Goal: Transaction & Acquisition: Purchase product/service

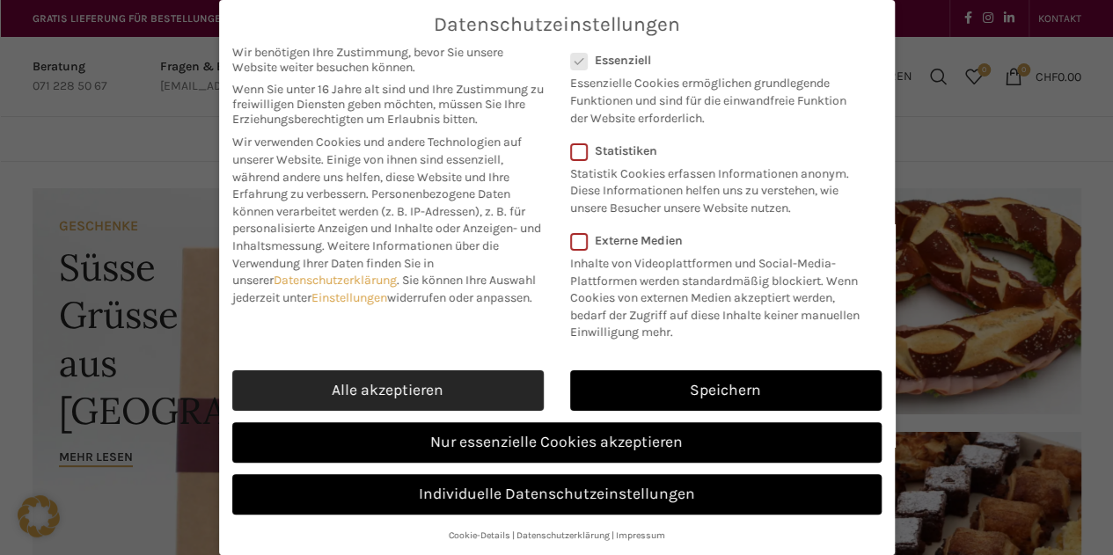
click at [392, 397] on link "Alle akzeptieren" at bounding box center [388, 391] width 312 height 40
checkbox input "true"
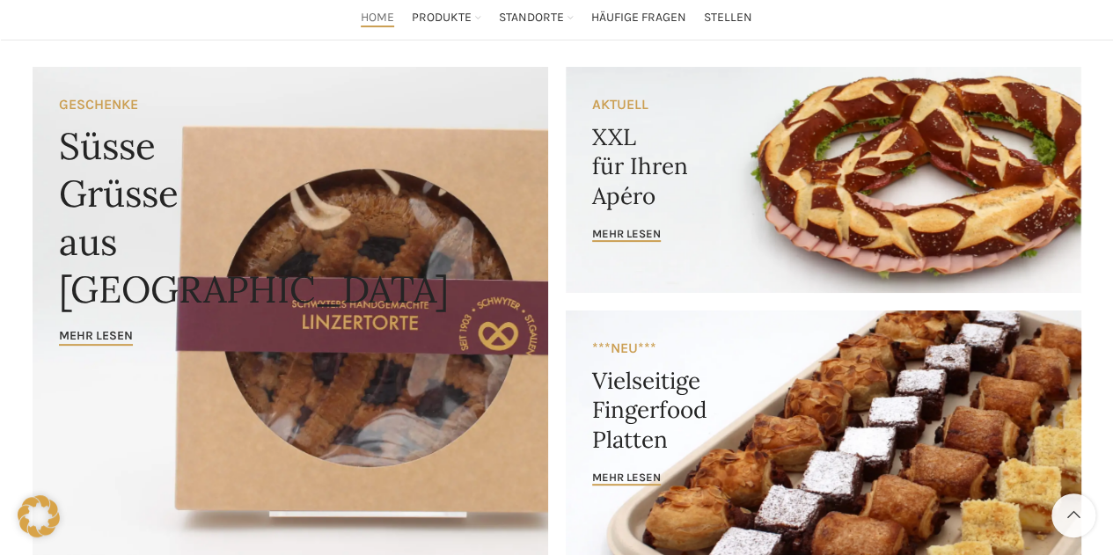
scroll to position [122, 0]
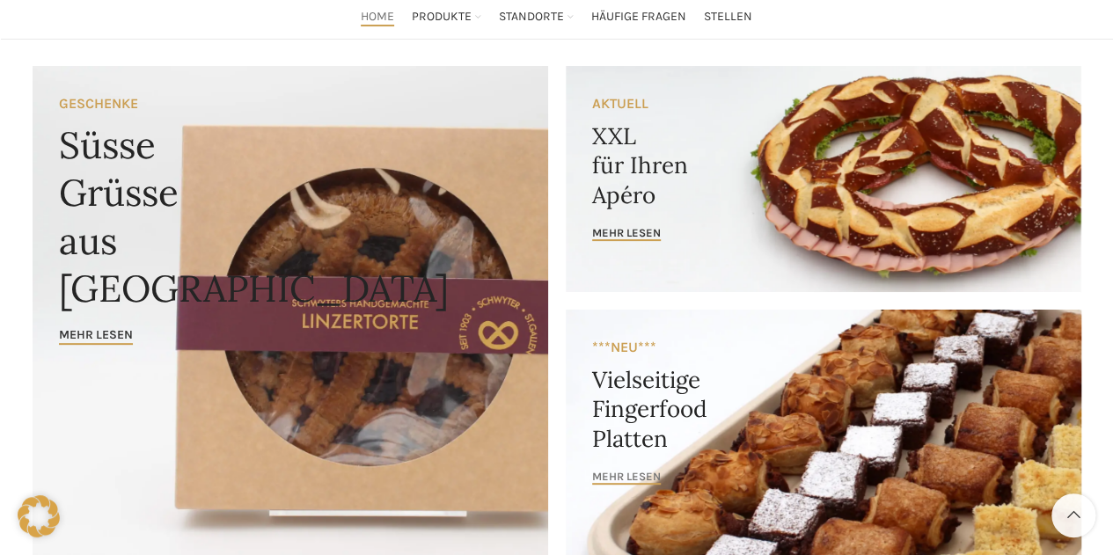
click at [646, 481] on span "mehr lesen" at bounding box center [626, 477] width 69 height 14
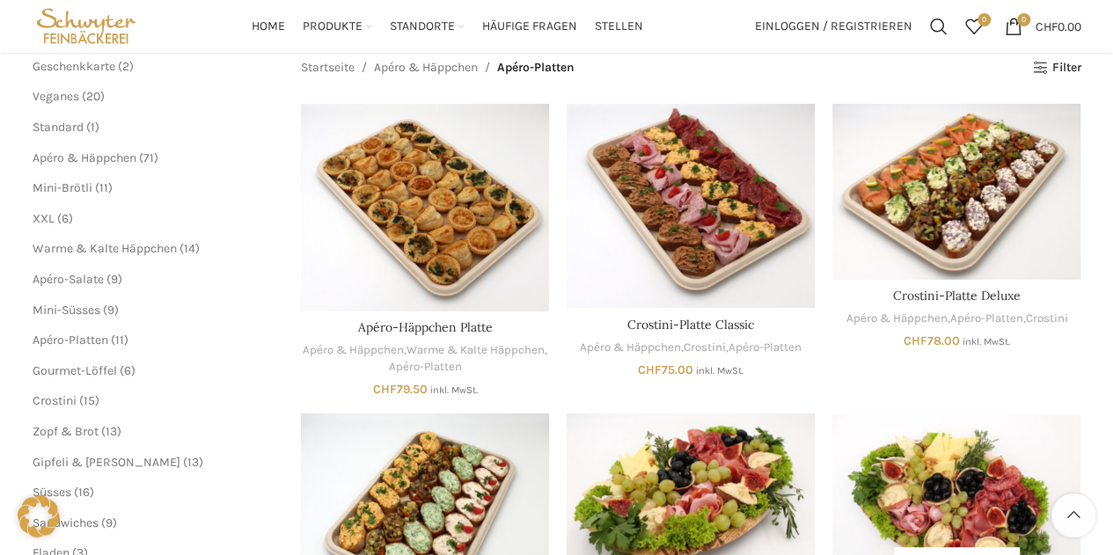
scroll to position [222, 0]
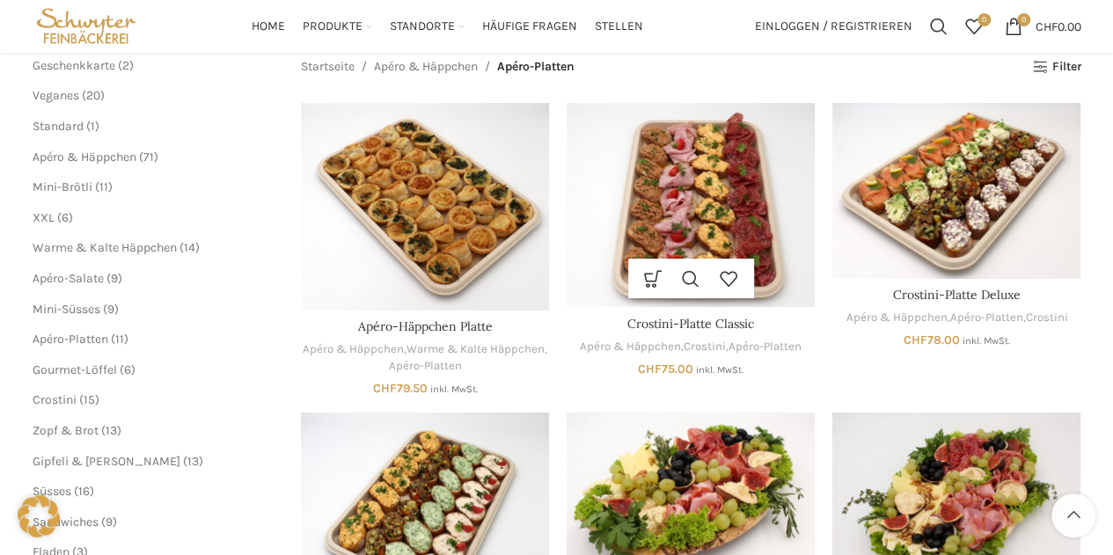
click at [686, 239] on img "Crostini-Platte Classic" at bounding box center [691, 205] width 248 height 204
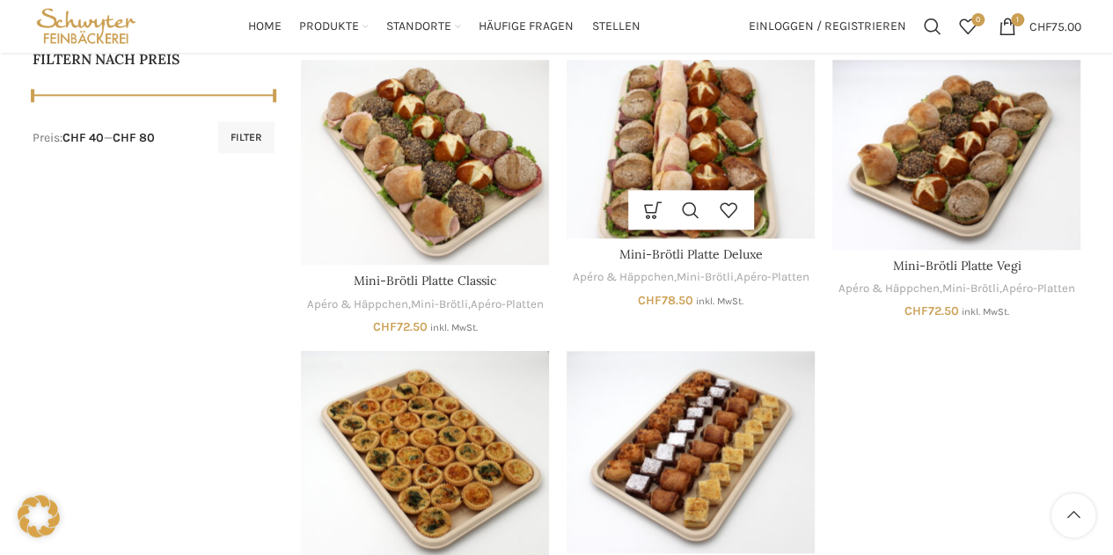
scroll to position [860, 0]
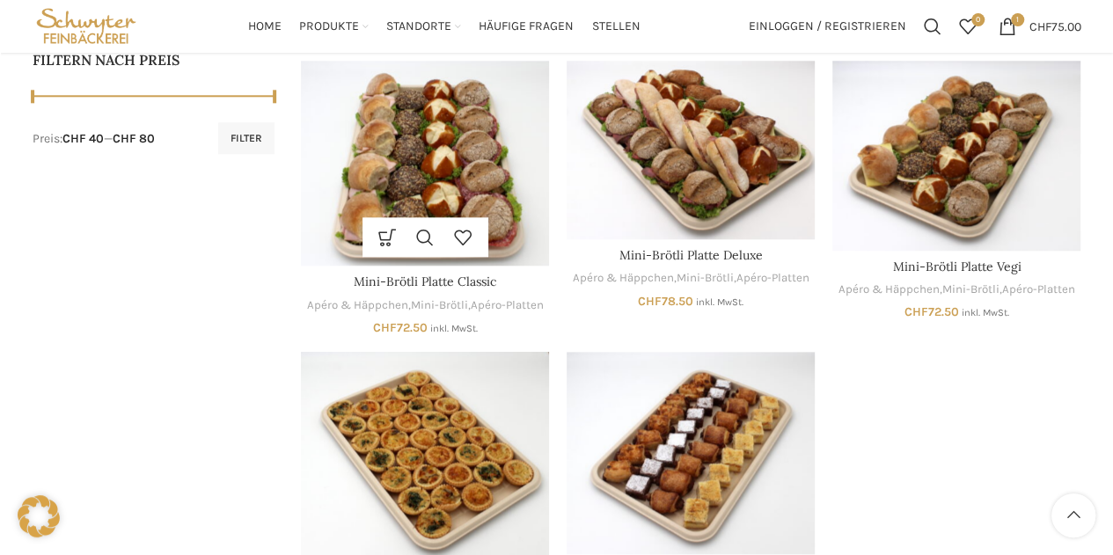
click at [414, 173] on img "Mini-Brötli Platte Classic" at bounding box center [425, 164] width 248 height 206
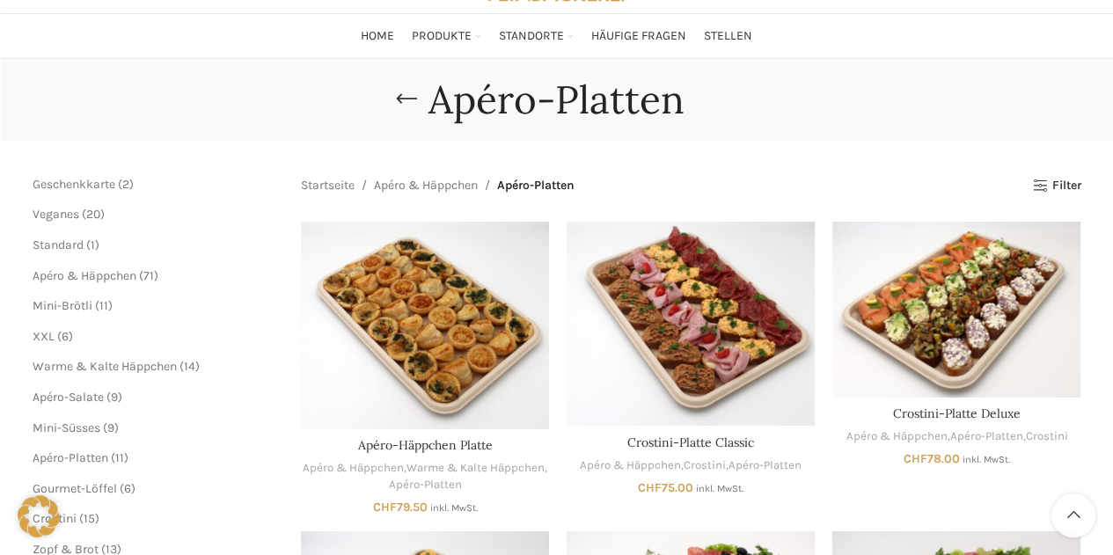
scroll to position [104, 0]
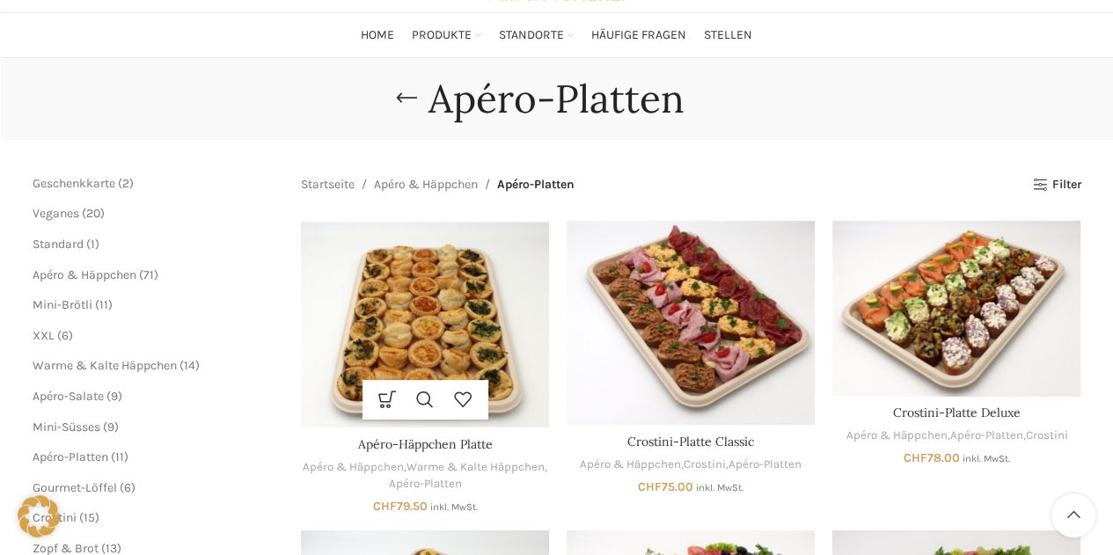
click at [442, 352] on img "Apéro-Häppchen Platte" at bounding box center [425, 325] width 248 height 208
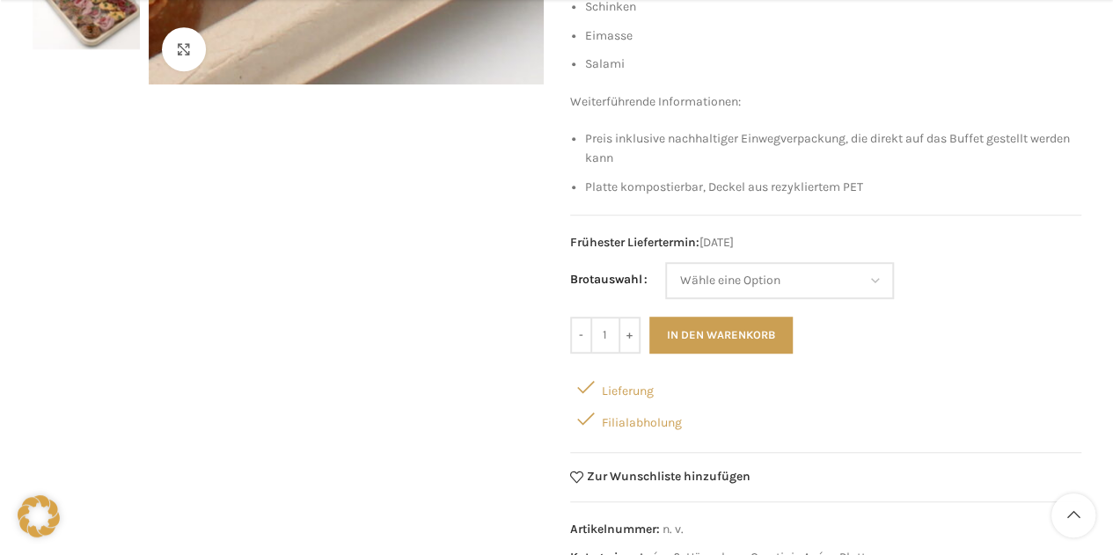
scroll to position [442, 0]
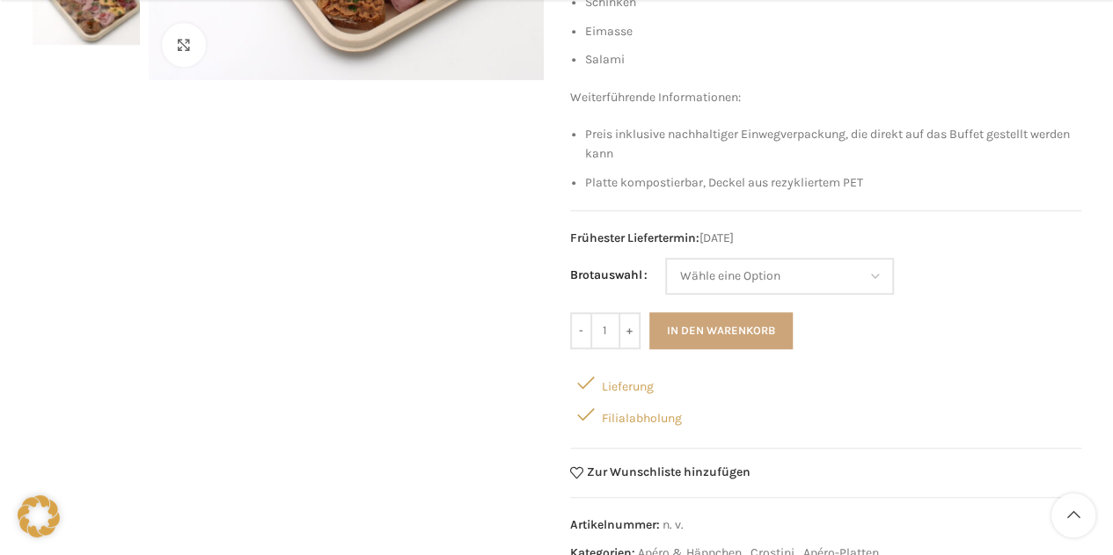
click at [728, 316] on button "In den Warenkorb" at bounding box center [721, 330] width 143 height 37
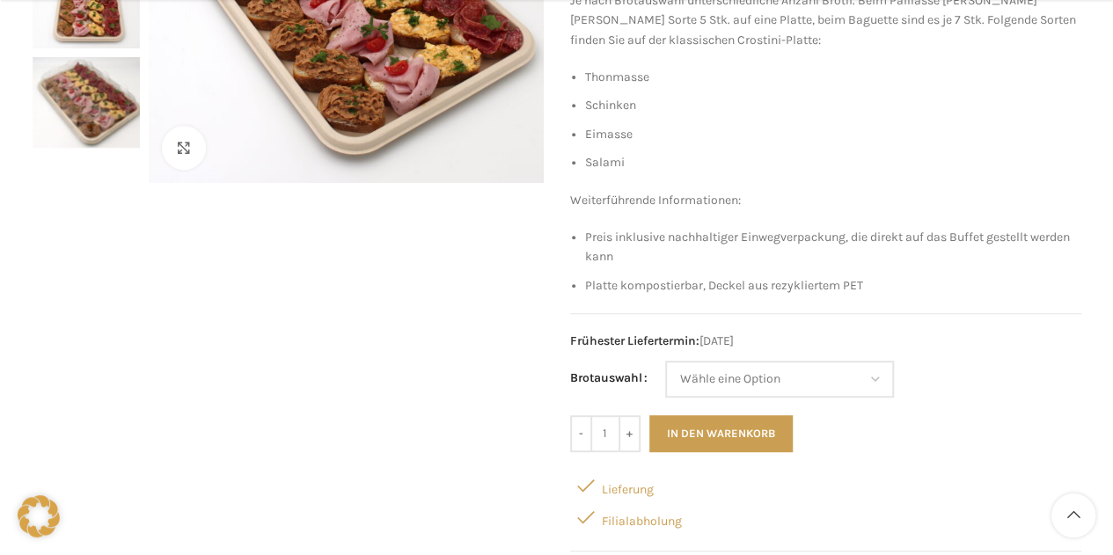
scroll to position [356, 0]
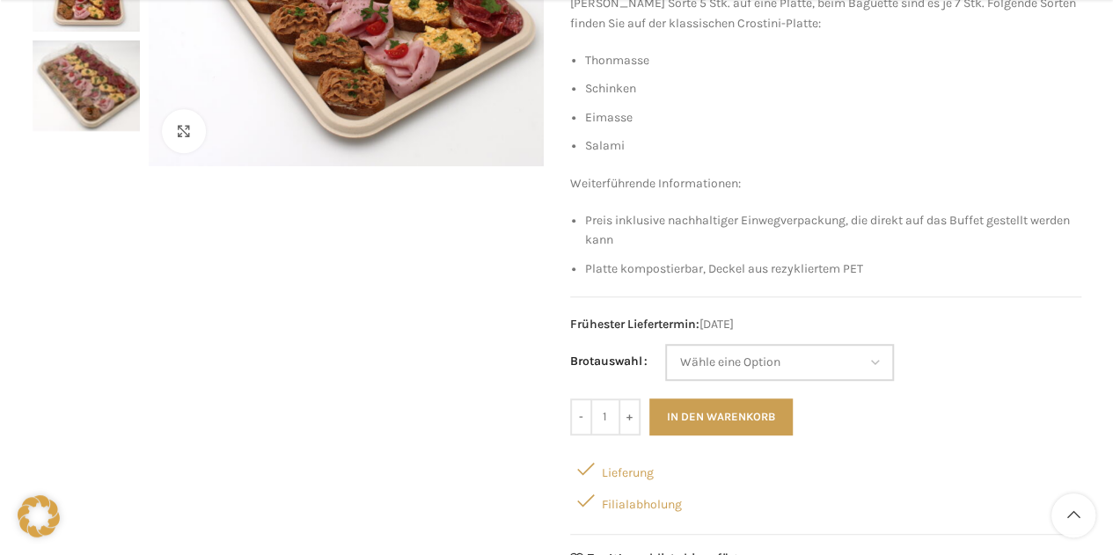
click at [799, 364] on select "[PERSON_NAME] eine Option Baguette Paillasse [PERSON_NAME]" at bounding box center [779, 362] width 229 height 37
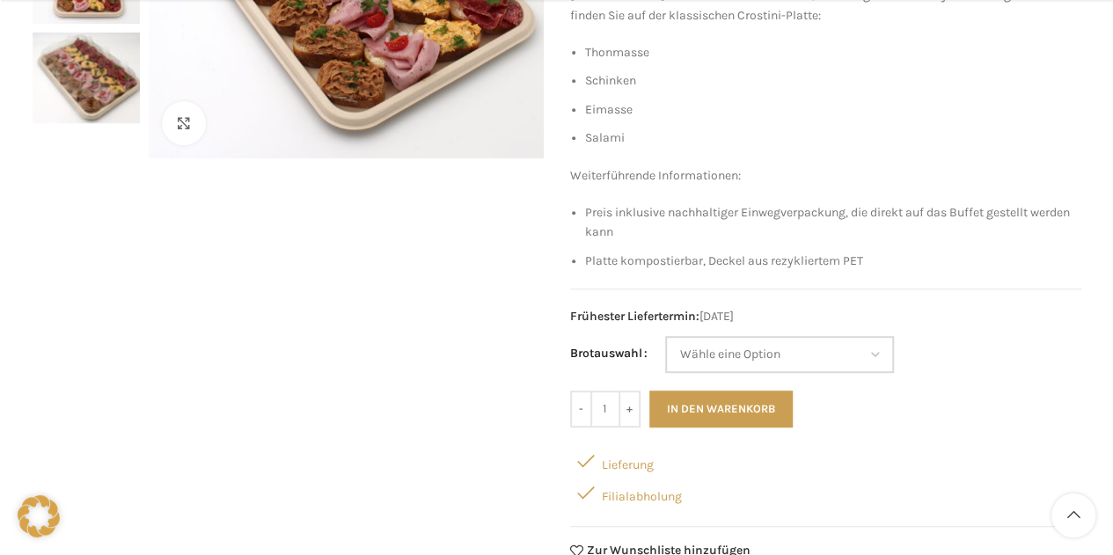
scroll to position [364, 0]
click at [775, 351] on select "[PERSON_NAME] eine Option Baguette Paillasse [PERSON_NAME]" at bounding box center [779, 353] width 229 height 37
click at [665, 335] on select "[PERSON_NAME] eine Option Baguette Paillasse [PERSON_NAME]" at bounding box center [779, 353] width 229 height 37
select select "Baguette"
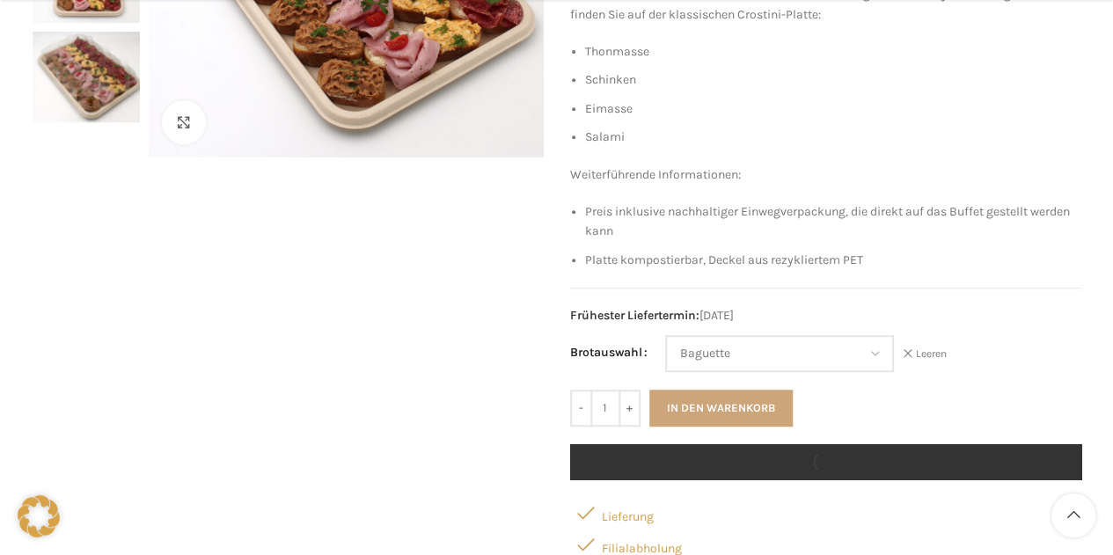
click at [756, 397] on button "In den Warenkorb" at bounding box center [721, 408] width 143 height 37
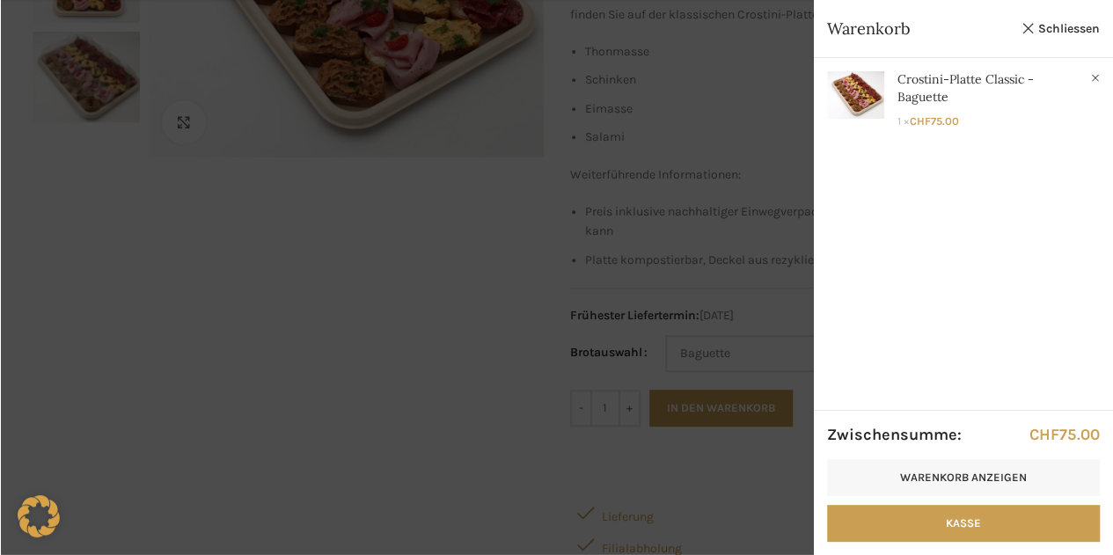
click at [320, 158] on div at bounding box center [556, 277] width 1113 height 555
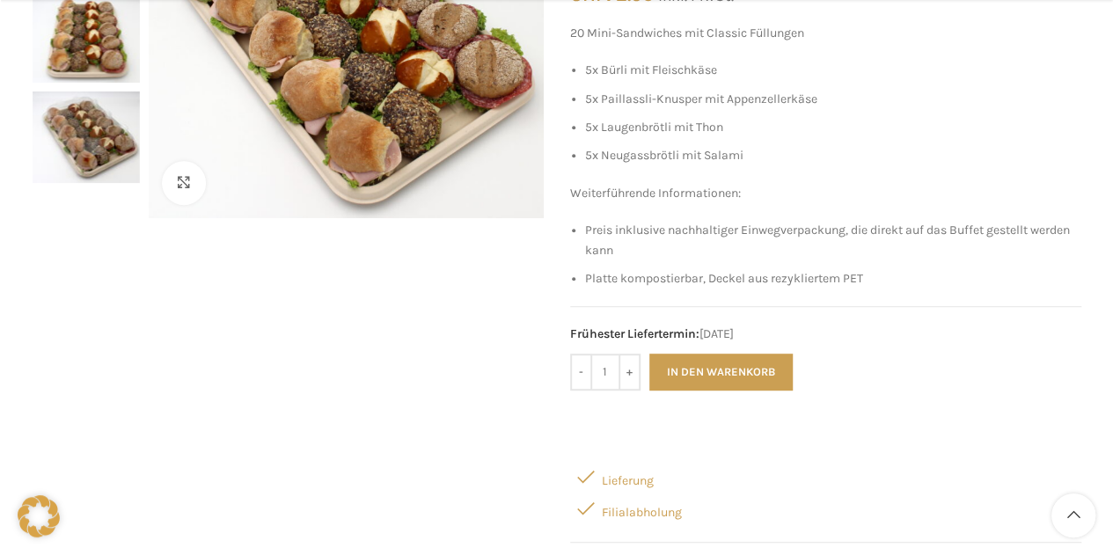
scroll to position [306, 0]
click at [714, 369] on button "In den Warenkorb" at bounding box center [721, 372] width 143 height 37
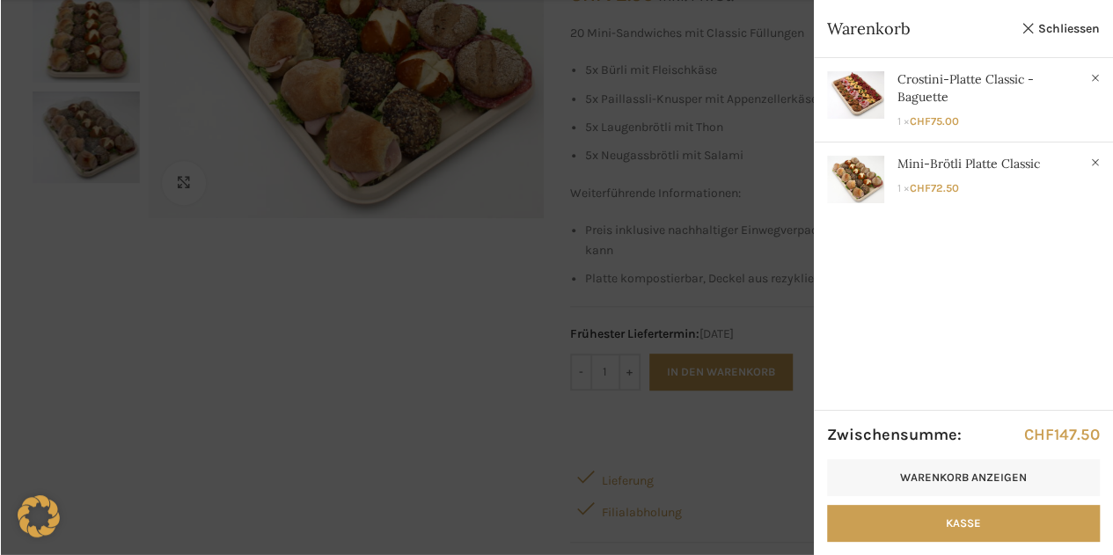
click at [312, 331] on div at bounding box center [556, 277] width 1113 height 555
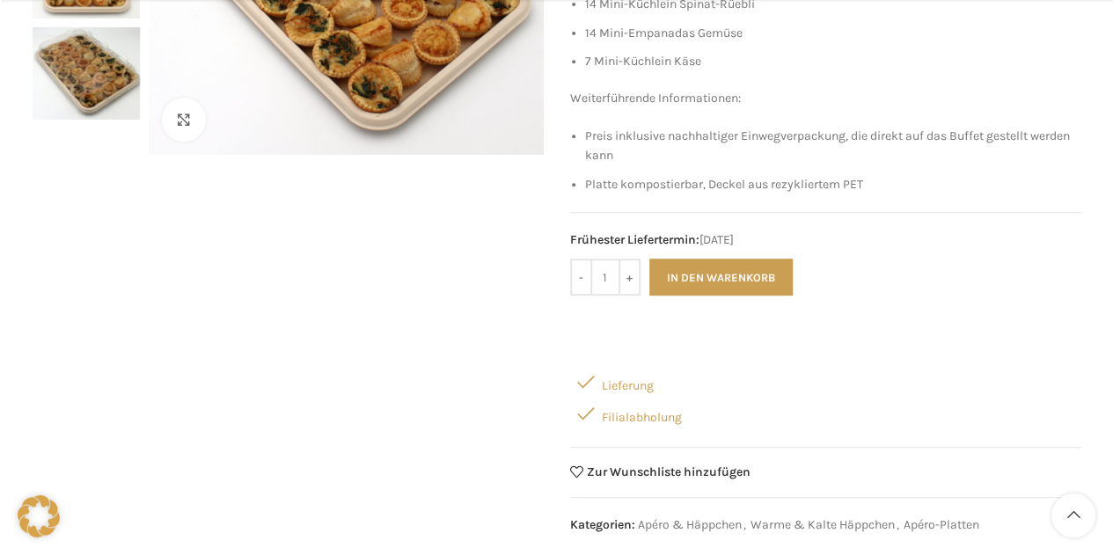
scroll to position [378, 0]
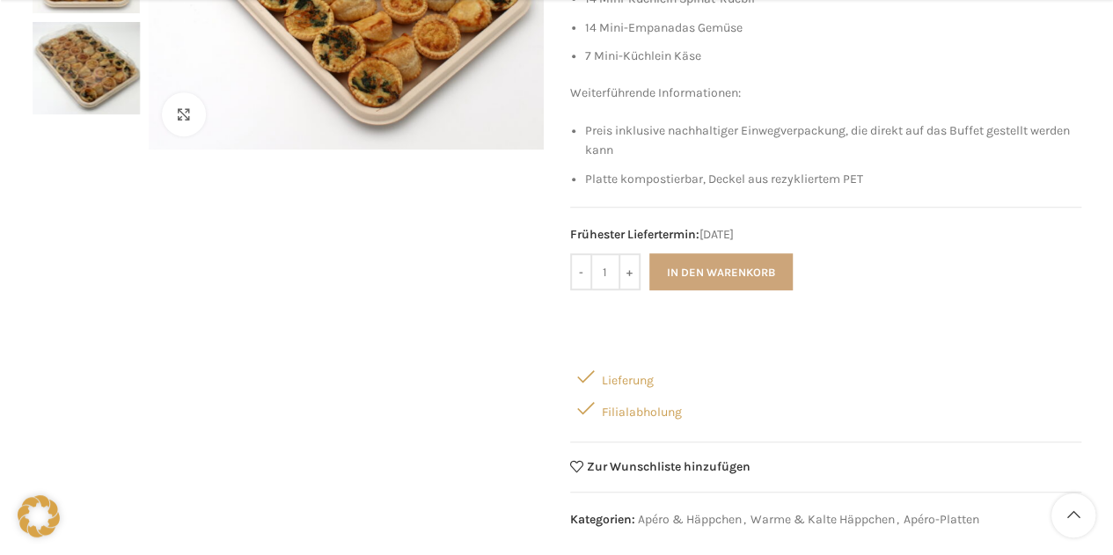
click at [739, 268] on button "In den Warenkorb" at bounding box center [721, 272] width 143 height 37
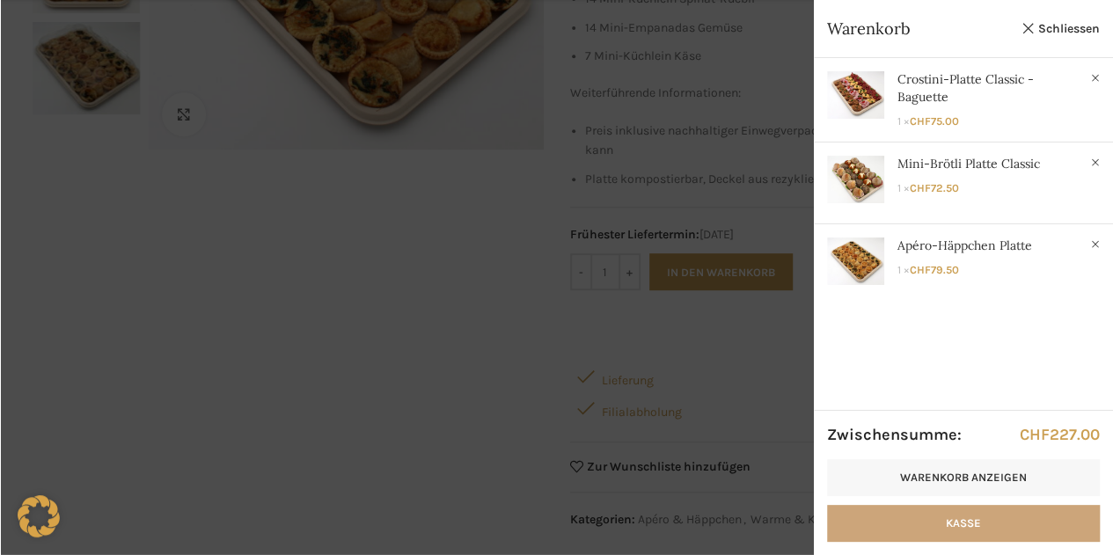
click at [986, 521] on link "Kasse" at bounding box center [963, 523] width 273 height 37
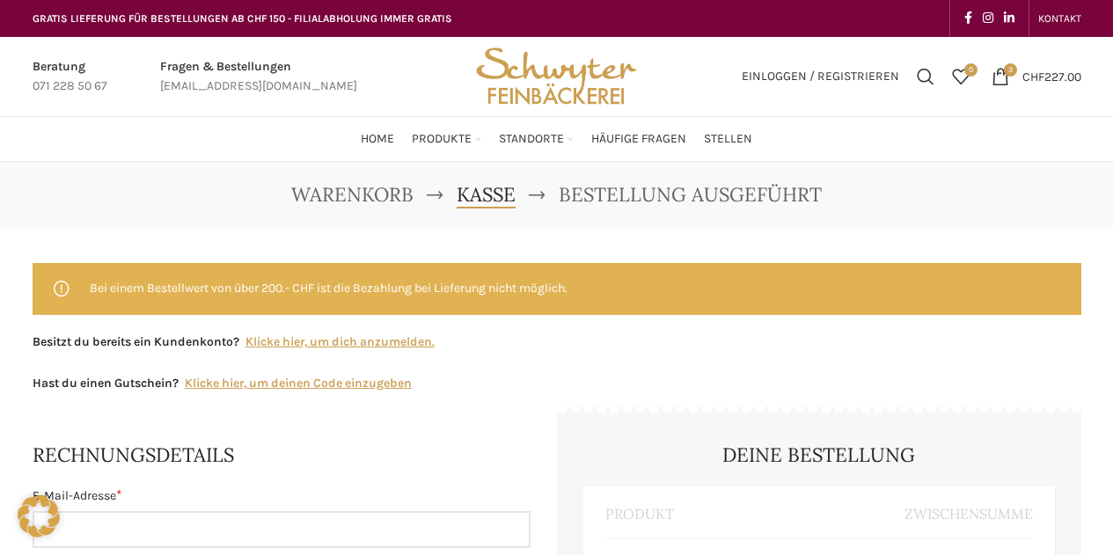
select select "SG"
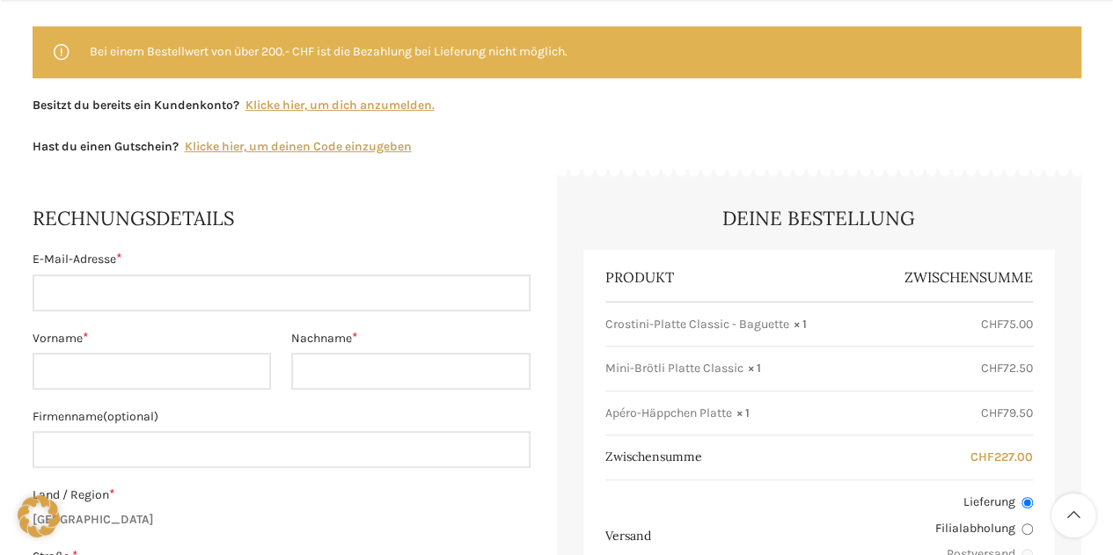
scroll to position [243, 0]
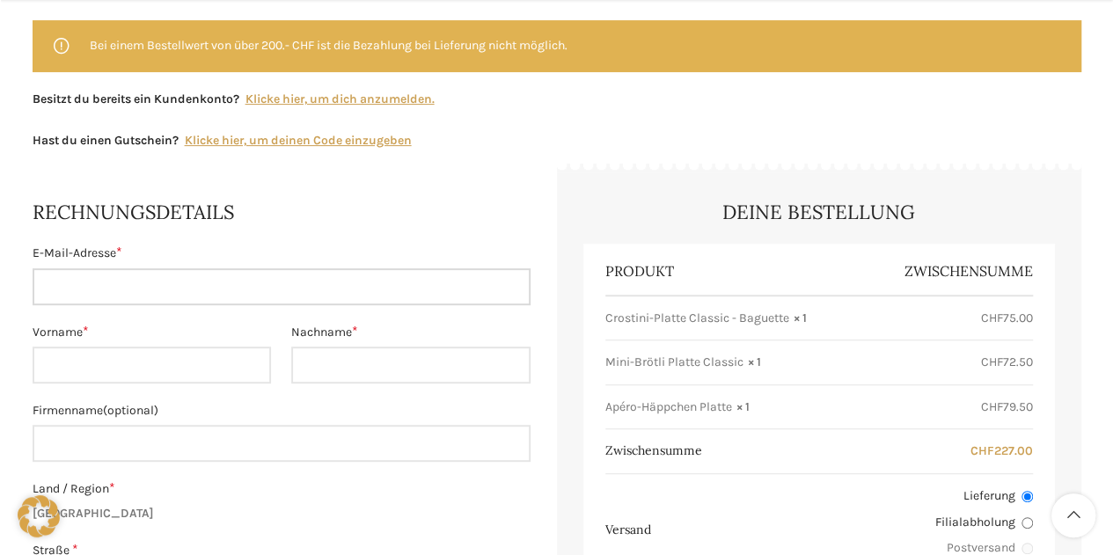
click at [119, 290] on input "E-Mail-Adresse *" at bounding box center [282, 286] width 498 height 37
type input "[EMAIL_ADDRESS][DOMAIN_NAME]"
click at [76, 370] on input "Vorname *" at bounding box center [152, 365] width 239 height 37
type input "[DEMOGRAPHIC_DATA]"
type input "[PERSON_NAME]"
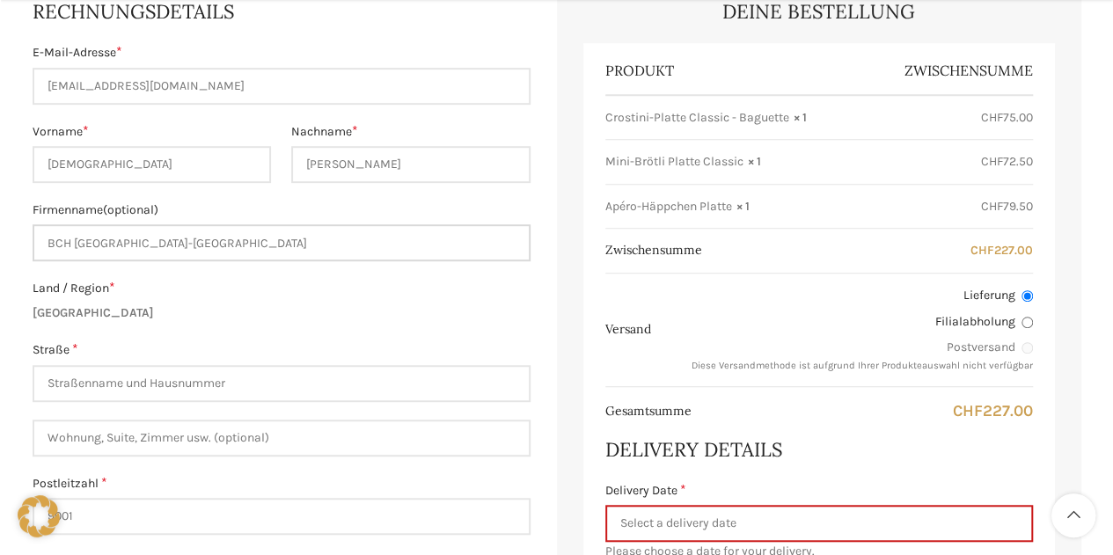
scroll to position [452, 0]
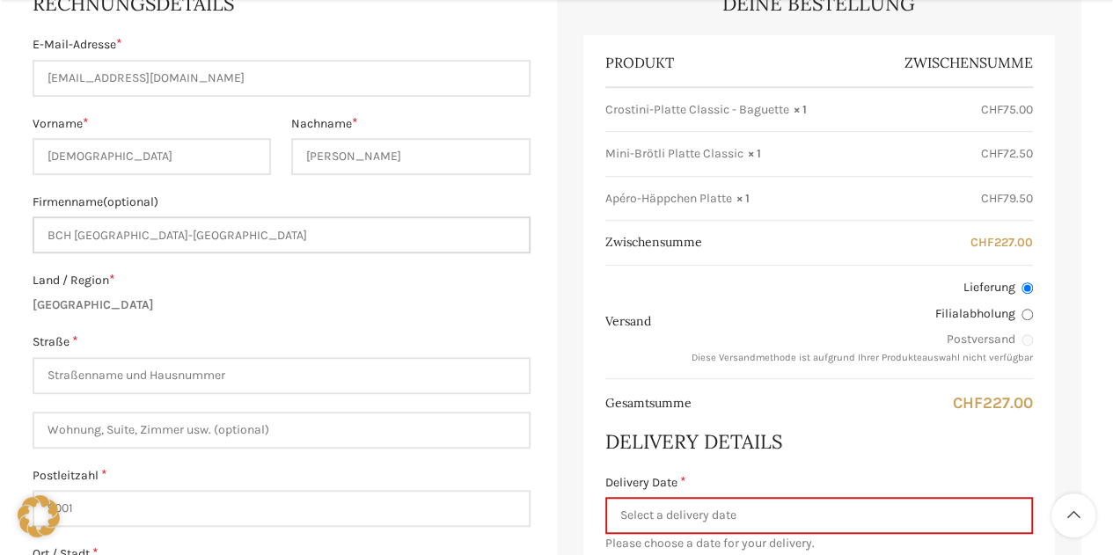
type input "BCH [GEOGRAPHIC_DATA]-[GEOGRAPHIC_DATA]"
click at [93, 377] on input "Straße *" at bounding box center [282, 375] width 498 height 37
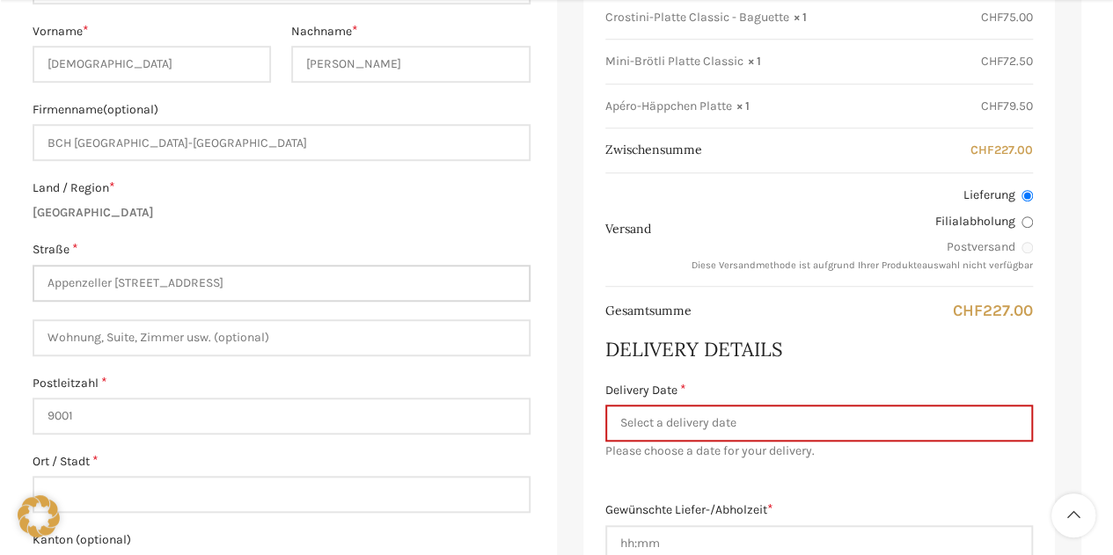
scroll to position [599, 0]
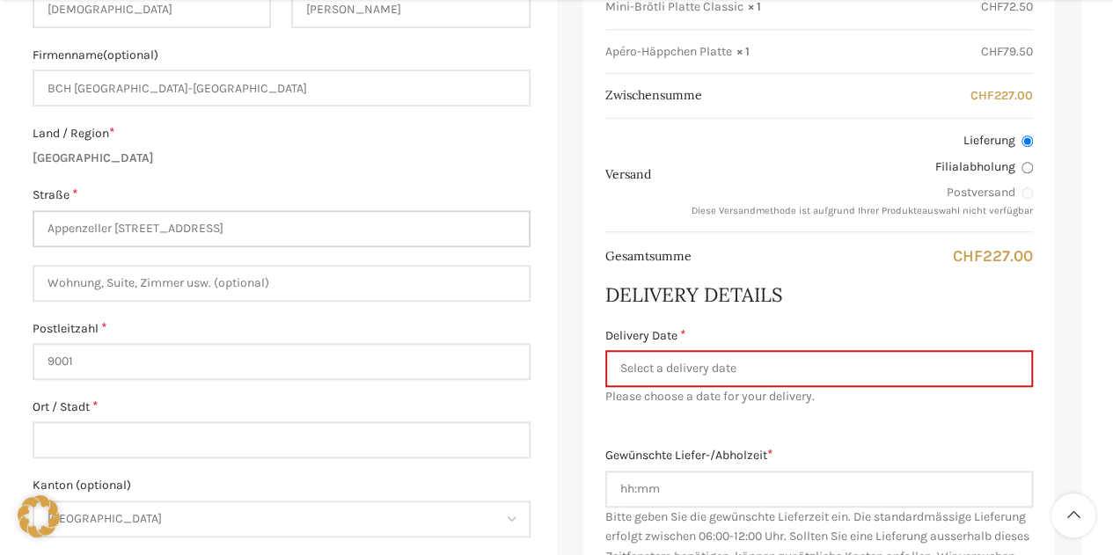
type input "Appenzeller [STREET_ADDRESS]"
click at [95, 359] on input "9001" at bounding box center [282, 361] width 498 height 37
type input "9424"
click at [83, 440] on input "Ort / Stadt *" at bounding box center [282, 440] width 498 height 37
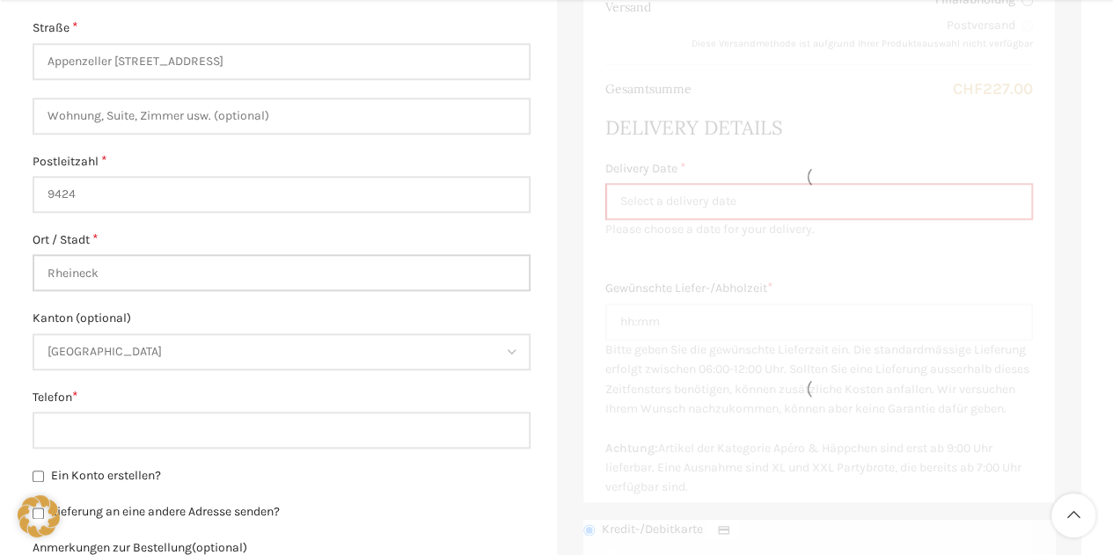
scroll to position [808, 0]
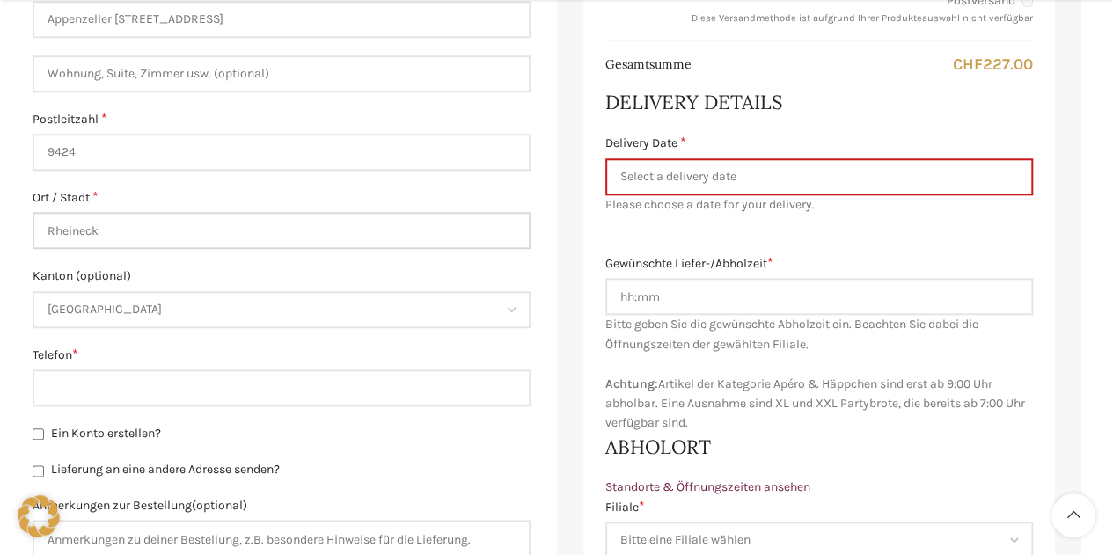
type input "Rheineck"
click at [65, 380] on input "Telefon *" at bounding box center [282, 388] width 498 height 37
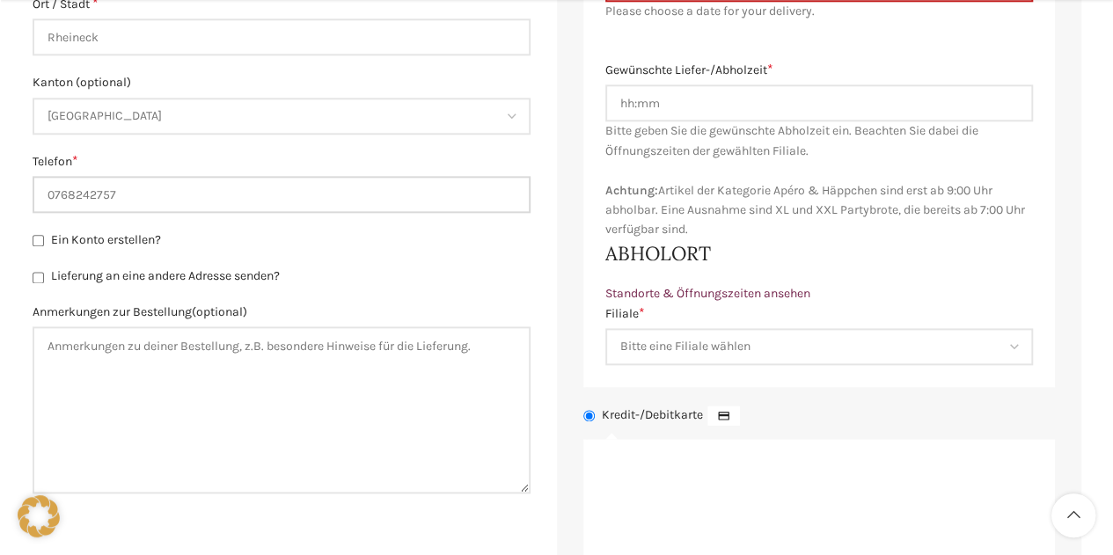
scroll to position [1003, 0]
type input "0768242757"
click at [1015, 340] on select "Bitte eine Filiale wählen Backstube Schuppis Neugasse Lindenpark Bahnhof St. Ga…" at bounding box center [820, 345] width 428 height 37
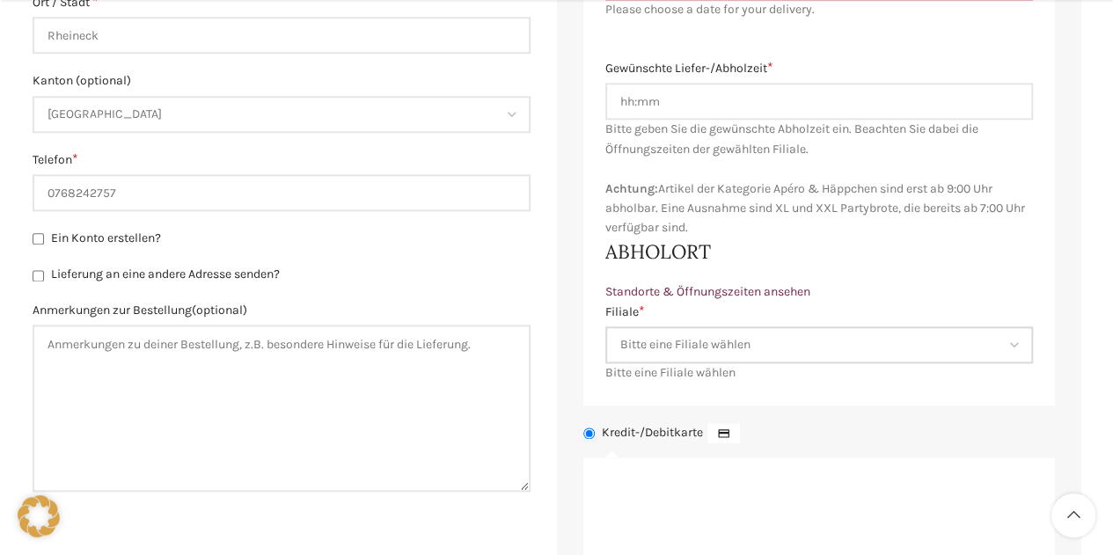
select select "11676"
click at [606, 327] on select "Bitte eine Filiale wählen Backstube Schuppis Neugasse Lindenpark Bahnhof St. Ga…" at bounding box center [820, 345] width 428 height 37
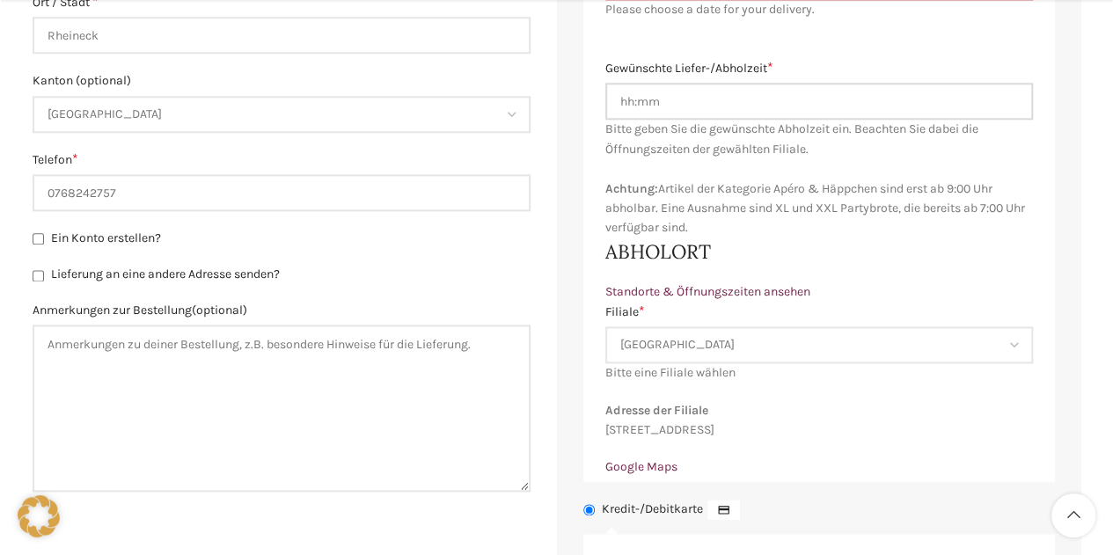
click at [634, 96] on input "Gewünschte Liefer-/Abholzeit *" at bounding box center [820, 101] width 428 height 37
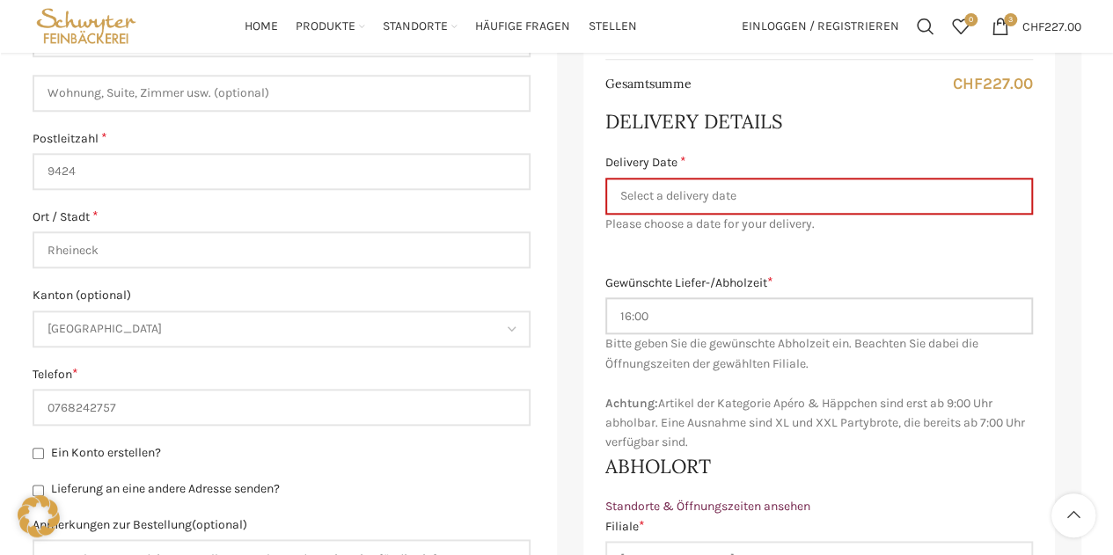
scroll to position [788, 0]
type input "16:00"
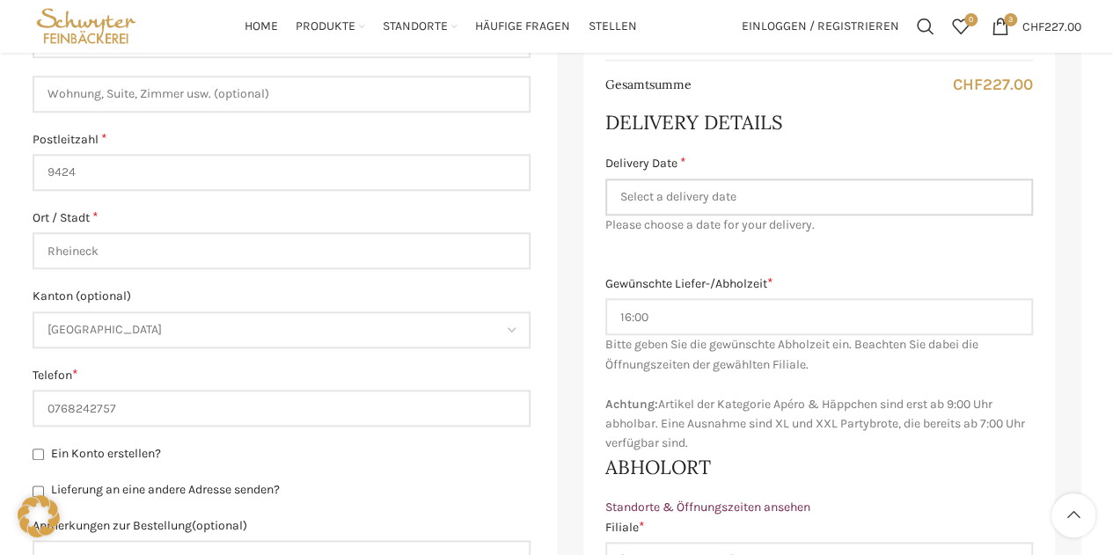
click at [984, 193] on input "Delivery Date *" at bounding box center [820, 197] width 428 height 37
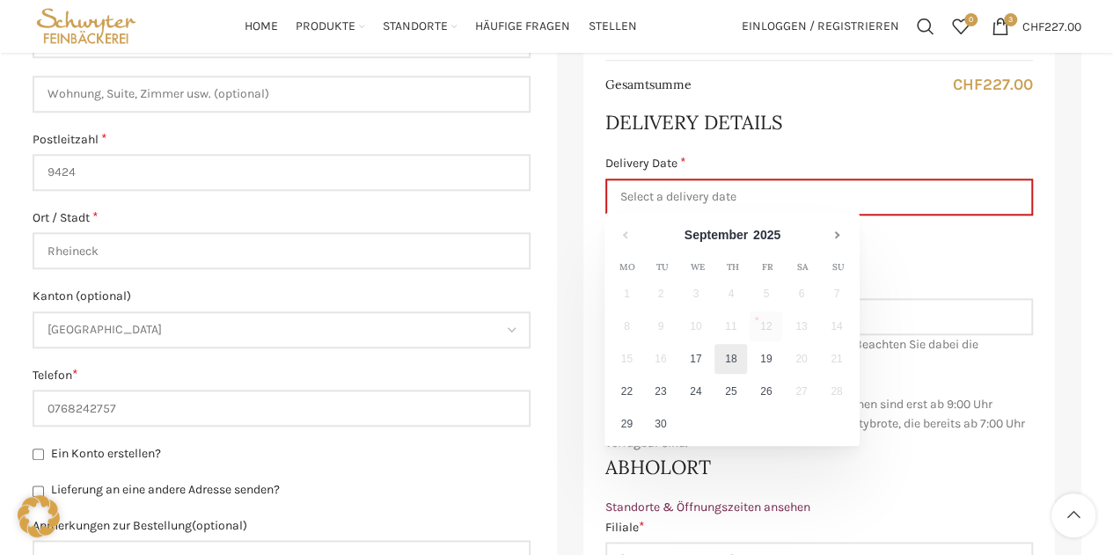
click at [731, 358] on link "18" at bounding box center [731, 359] width 33 height 30
type input "[DATE]"
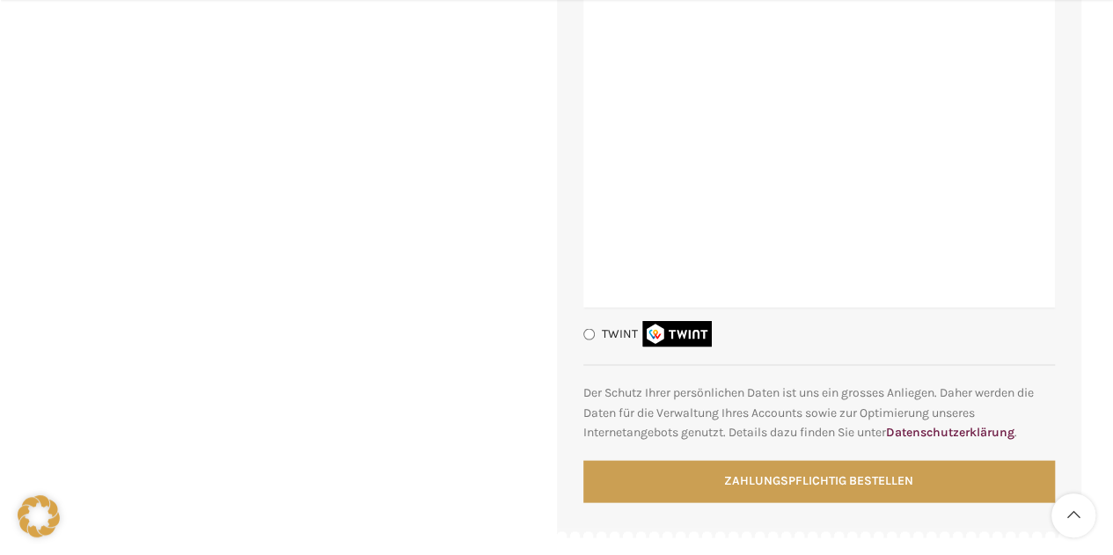
scroll to position [1650, 0]
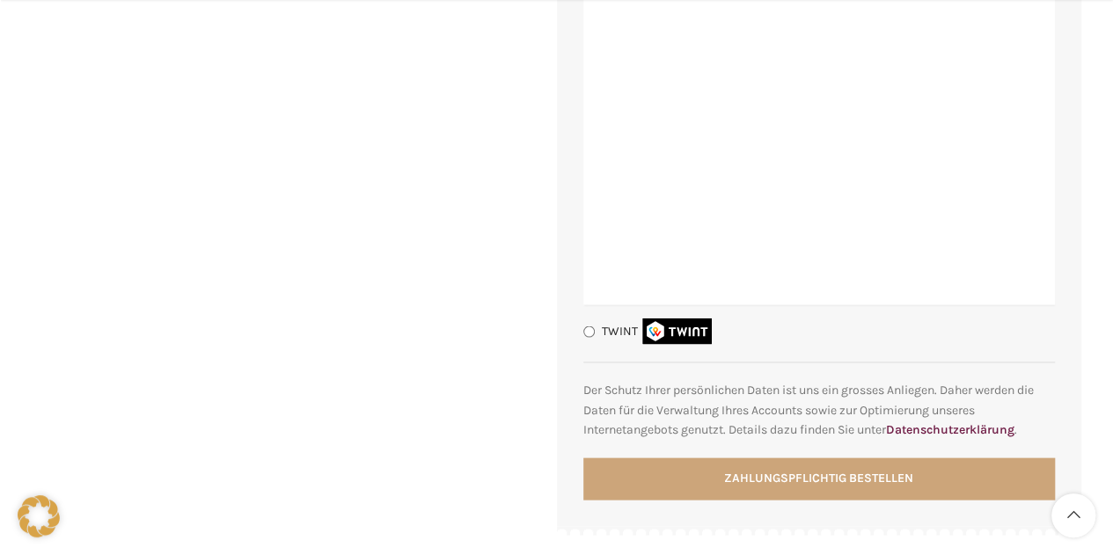
click at [988, 500] on button "Zahlungspflichtig bestellen" at bounding box center [820, 479] width 472 height 42
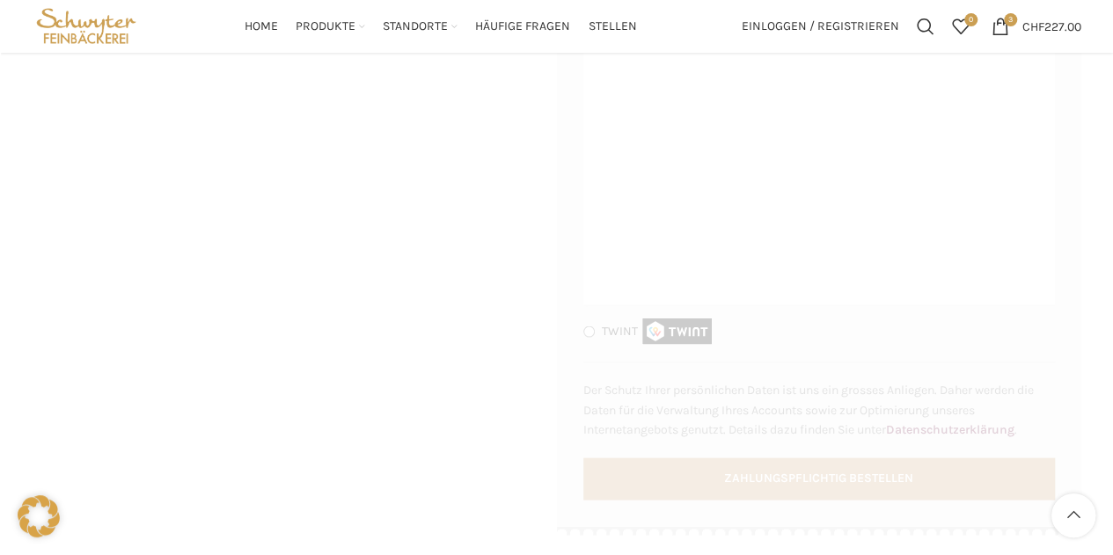
scroll to position [1426, 0]
